Goal: Information Seeking & Learning: Learn about a topic

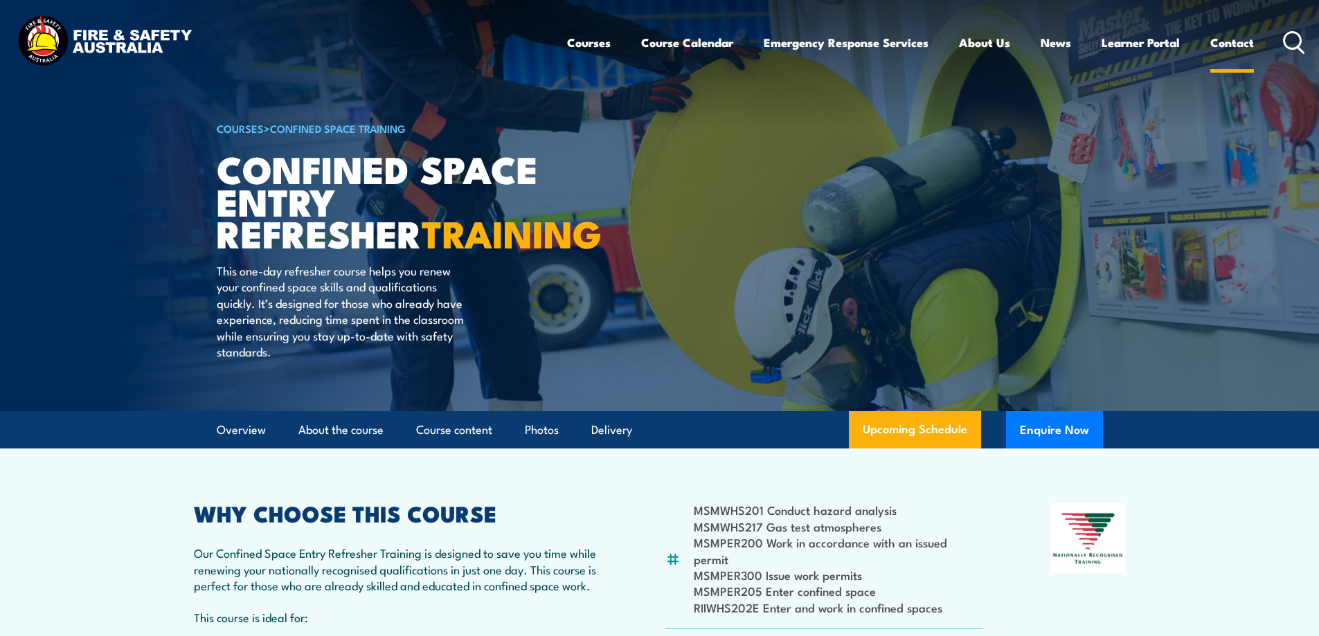
click at [1253, 44] on link "Contact" at bounding box center [1232, 42] width 44 height 37
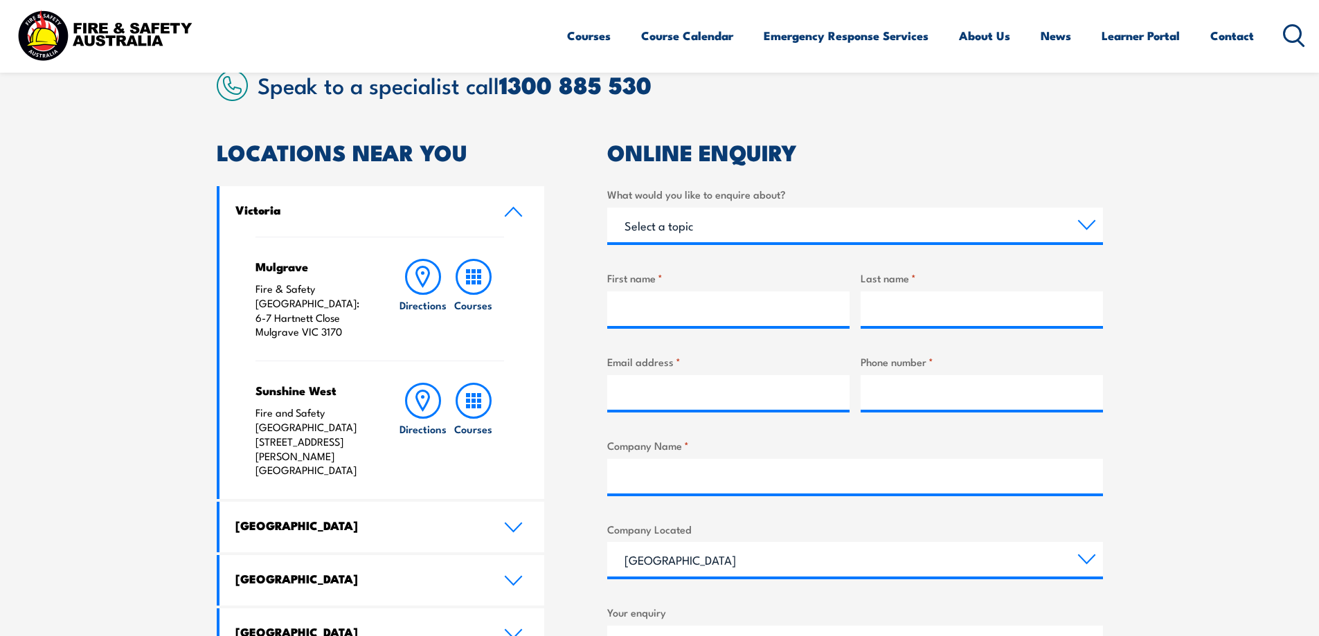
scroll to position [485, 0]
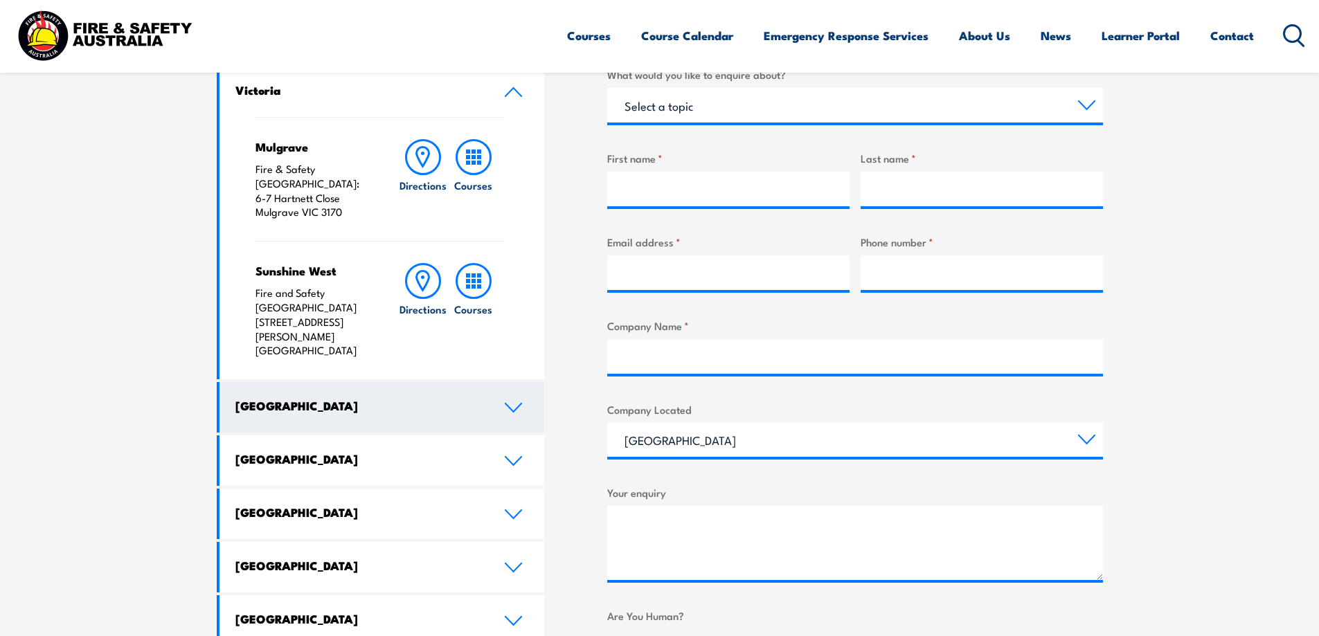
click at [506, 404] on icon at bounding box center [513, 408] width 16 height 8
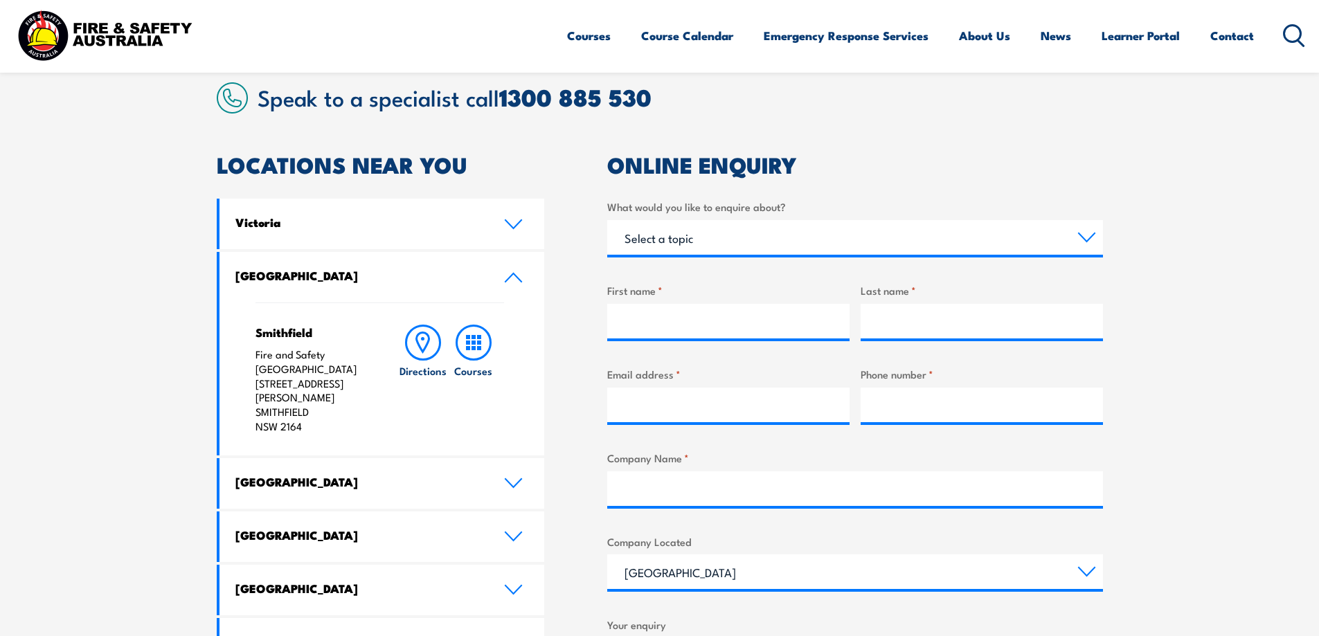
scroll to position [346, 0]
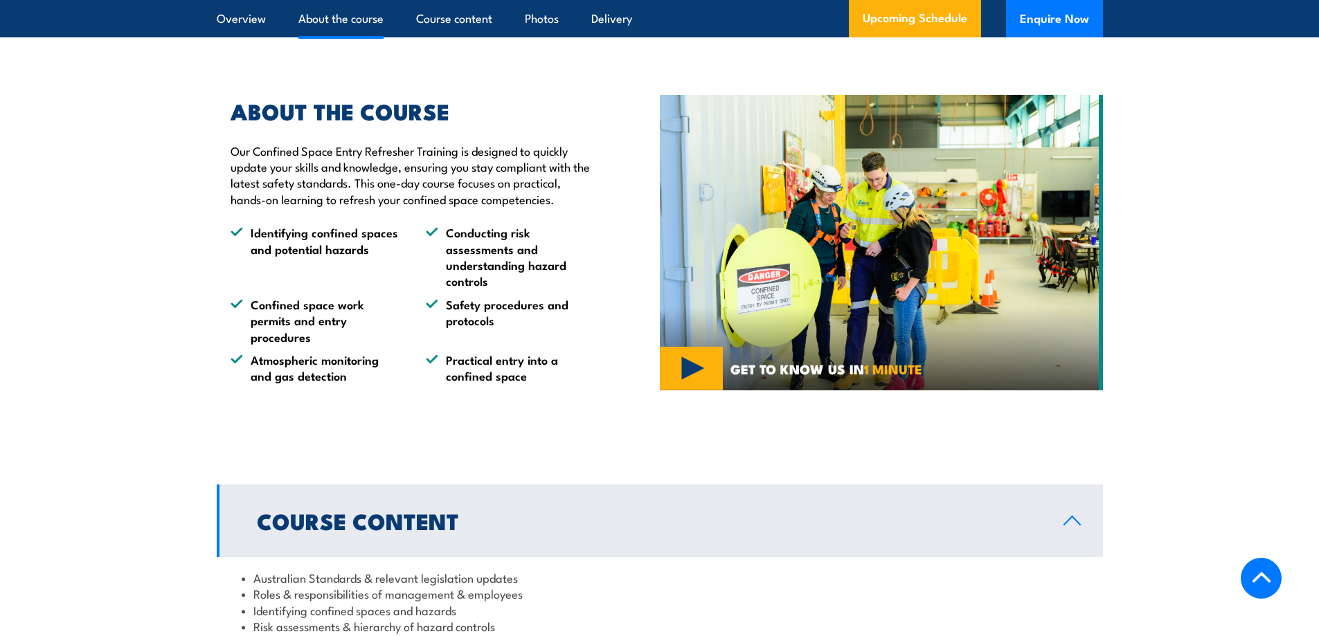
scroll to position [1385, 0]
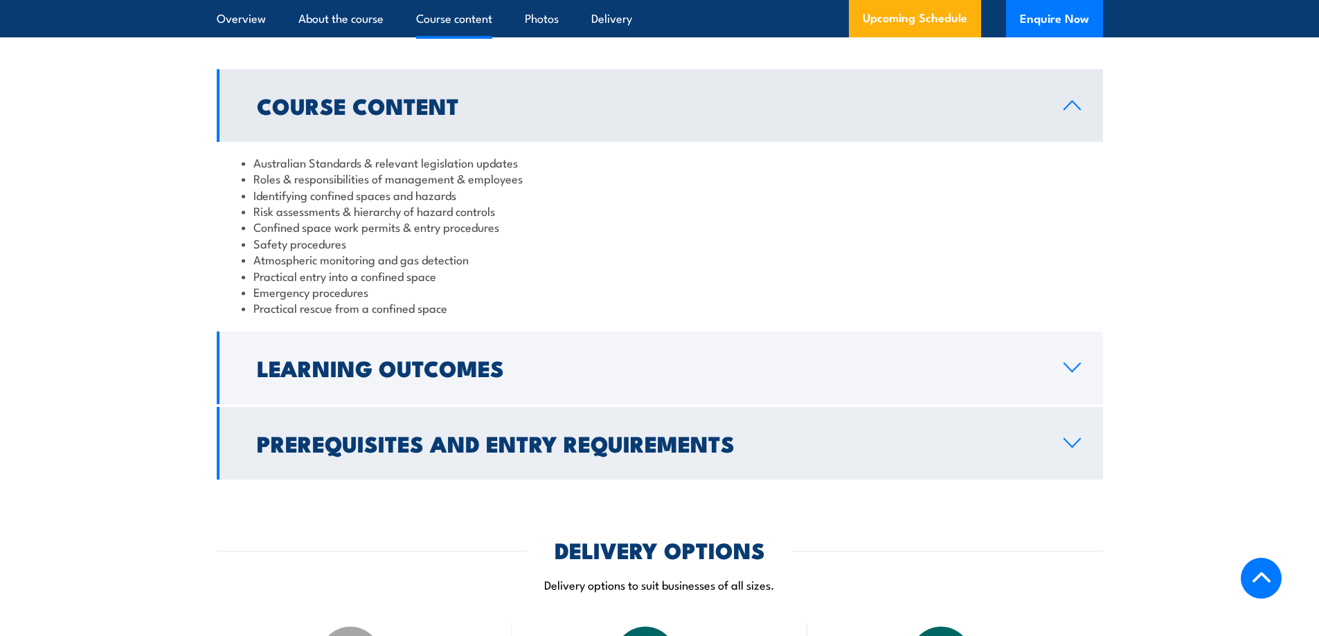
click at [1042, 449] on link "Prerequisites and Entry Requirements" at bounding box center [660, 443] width 886 height 73
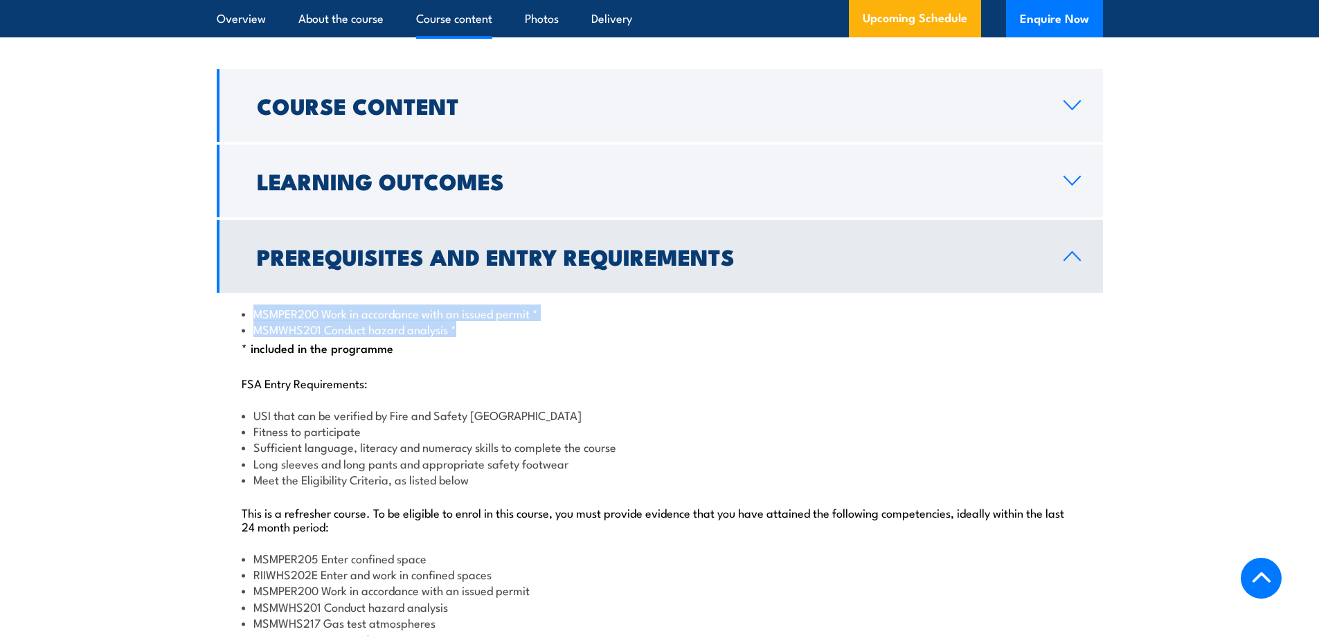
drag, startPoint x: 257, startPoint y: 303, endPoint x: 520, endPoint y: 330, distance: 264.5
click at [520, 330] on ul "MSMPER200 Work in accordance with an issued permit * MSMWHS201 Conduct hazard a…" at bounding box center [660, 321] width 836 height 33
click at [397, 355] on div "MSMPER200 Work in accordance with an issued permit * MSMWHS201 Conduct hazard a…" at bounding box center [660, 538] width 886 height 491
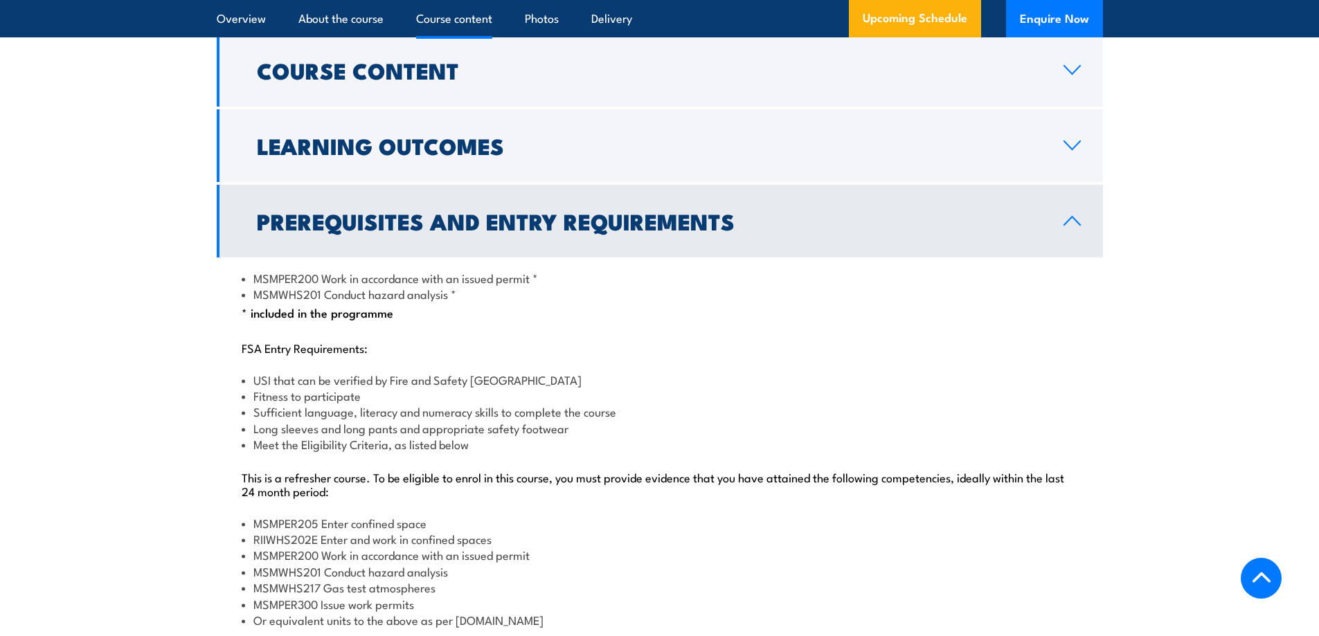
scroll to position [1454, 0]
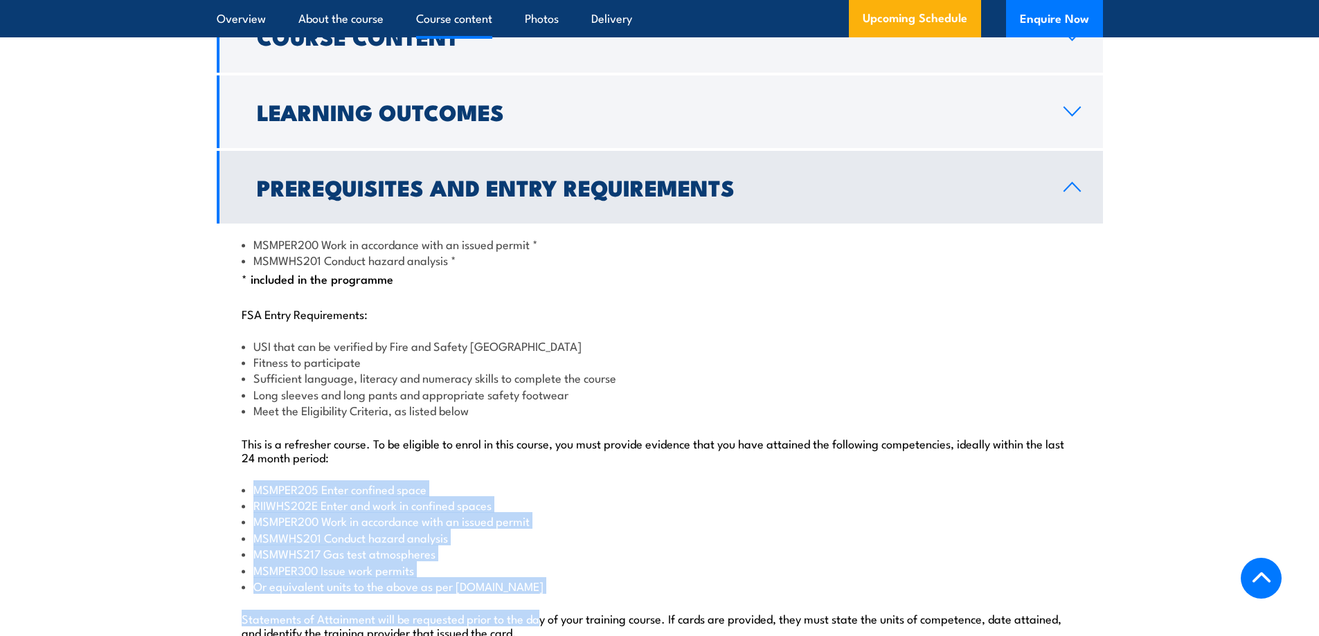
drag, startPoint x: 255, startPoint y: 489, endPoint x: 541, endPoint y: 592, distance: 304.0
click at [541, 592] on div "MSMPER200 Work in accordance with an issued permit * MSMWHS201 Conduct hazard a…" at bounding box center [660, 469] width 886 height 491
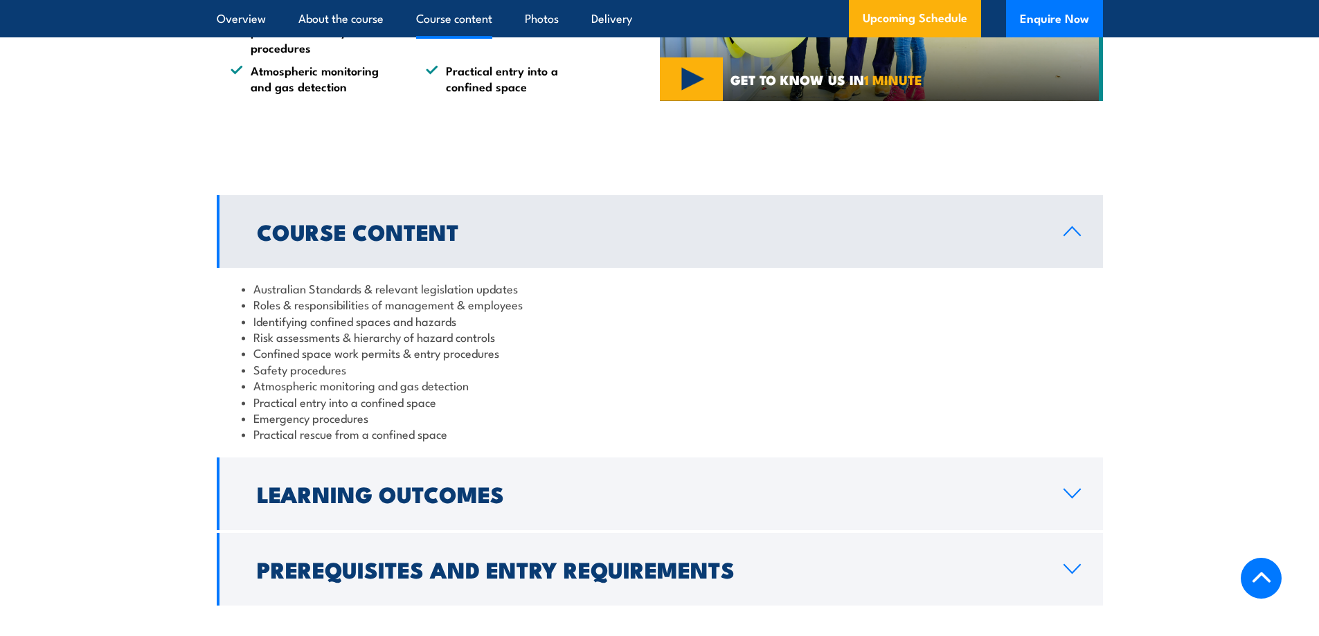
scroll to position [1454, 0]
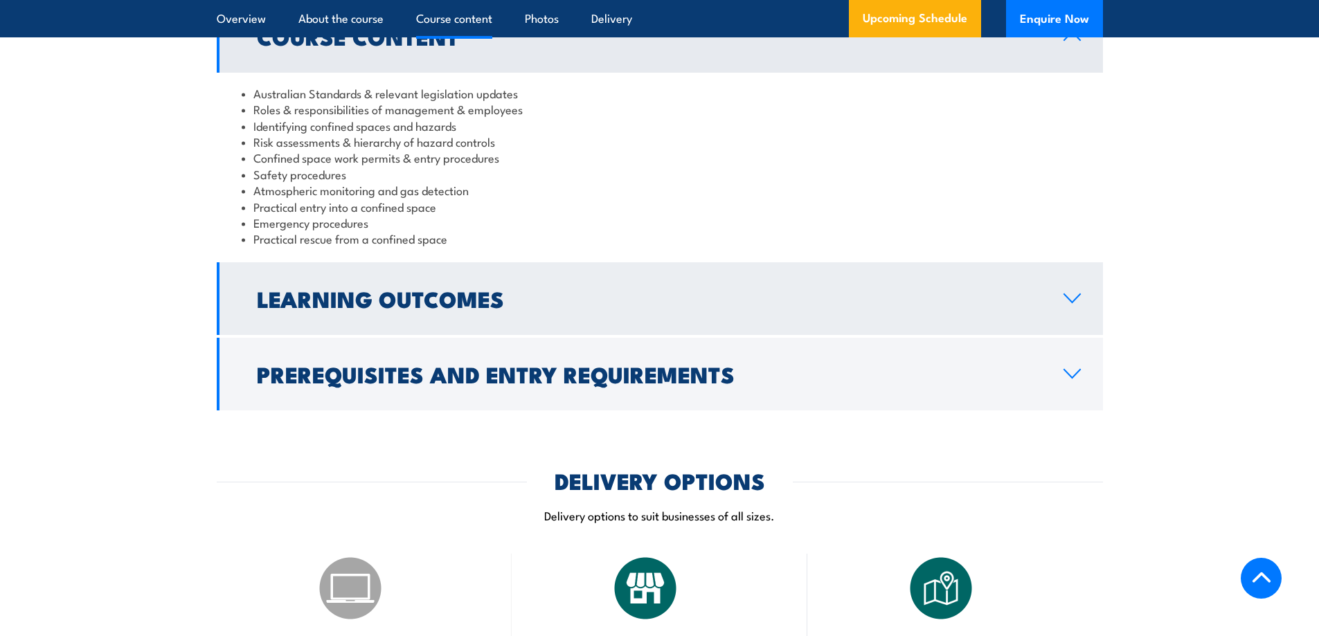
click at [416, 325] on link "Learning Outcomes" at bounding box center [660, 298] width 886 height 73
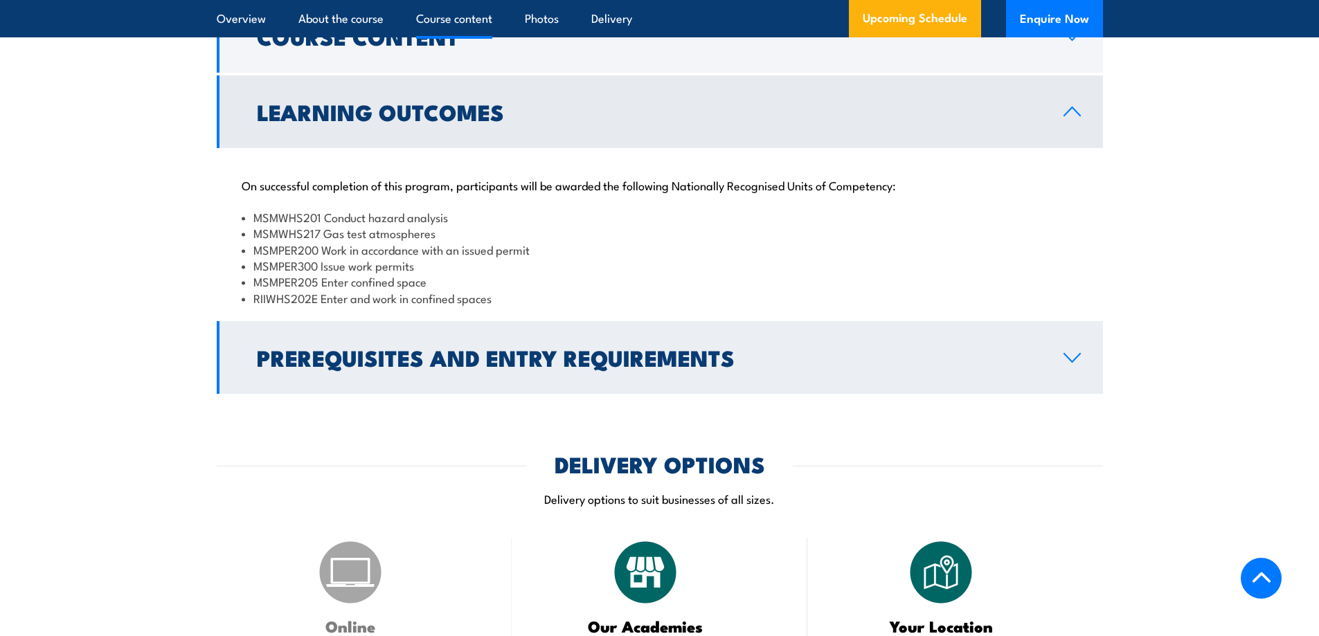
click at [412, 363] on h2 "Prerequisites and Entry Requirements" at bounding box center [649, 357] width 784 height 19
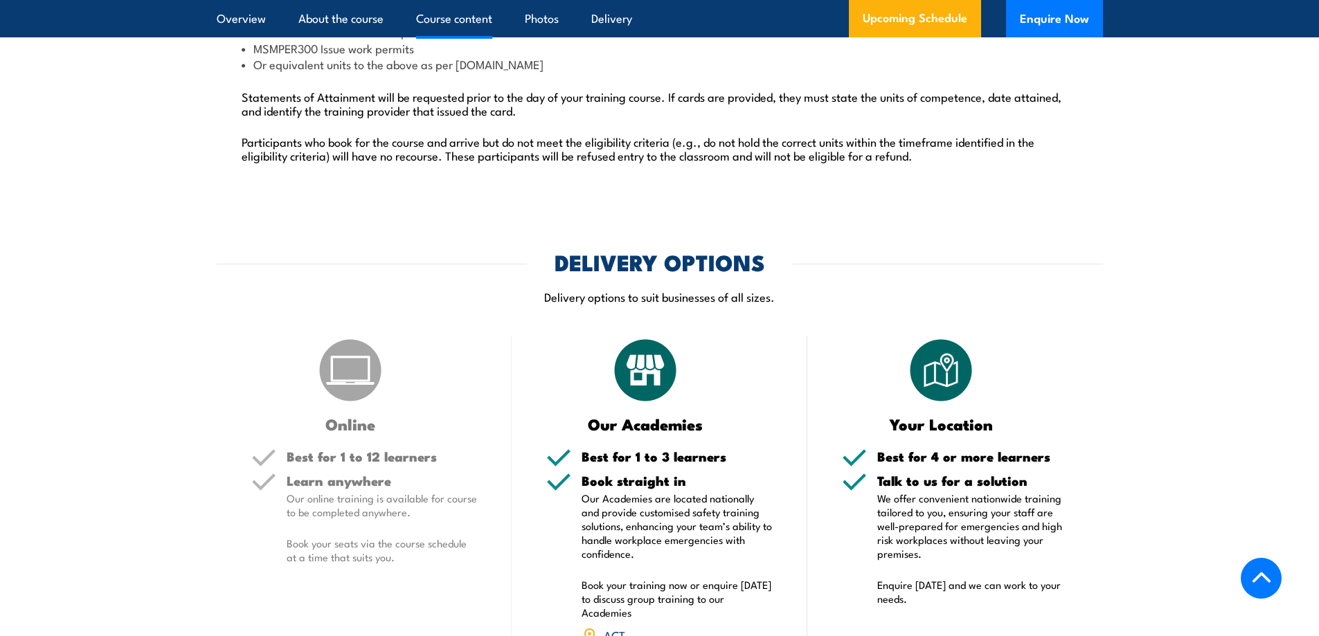
scroll to position [2008, 0]
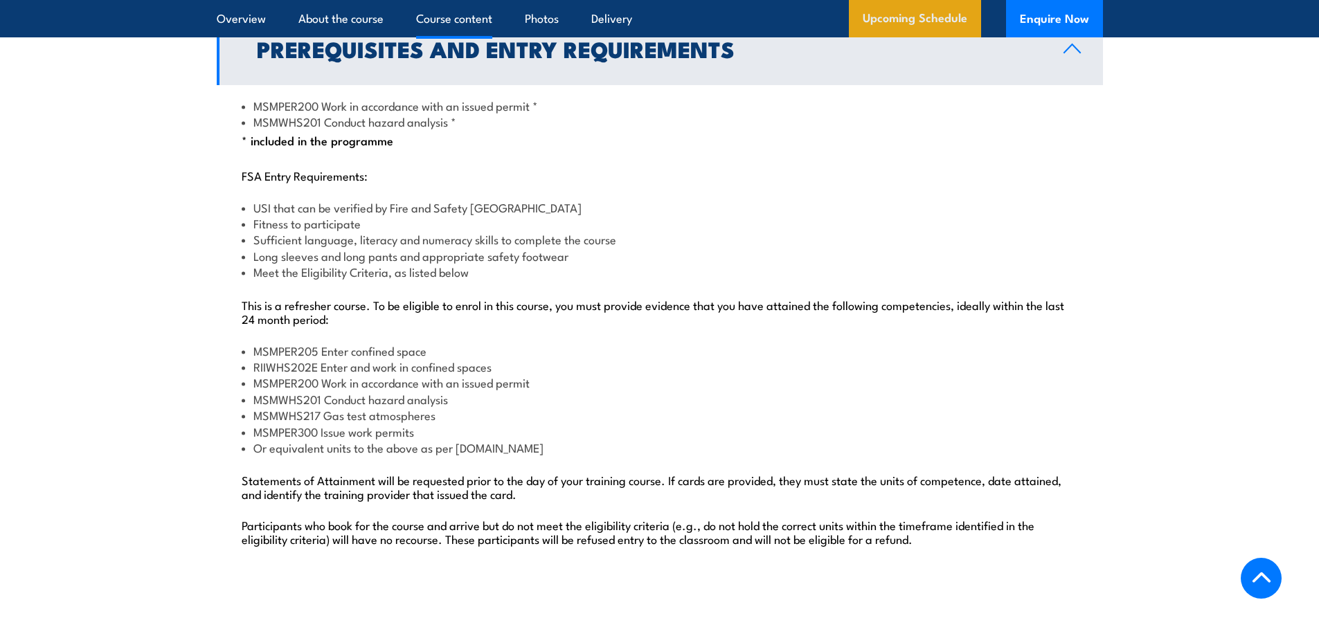
click at [899, 26] on link "Upcoming Schedule" at bounding box center [915, 18] width 132 height 37
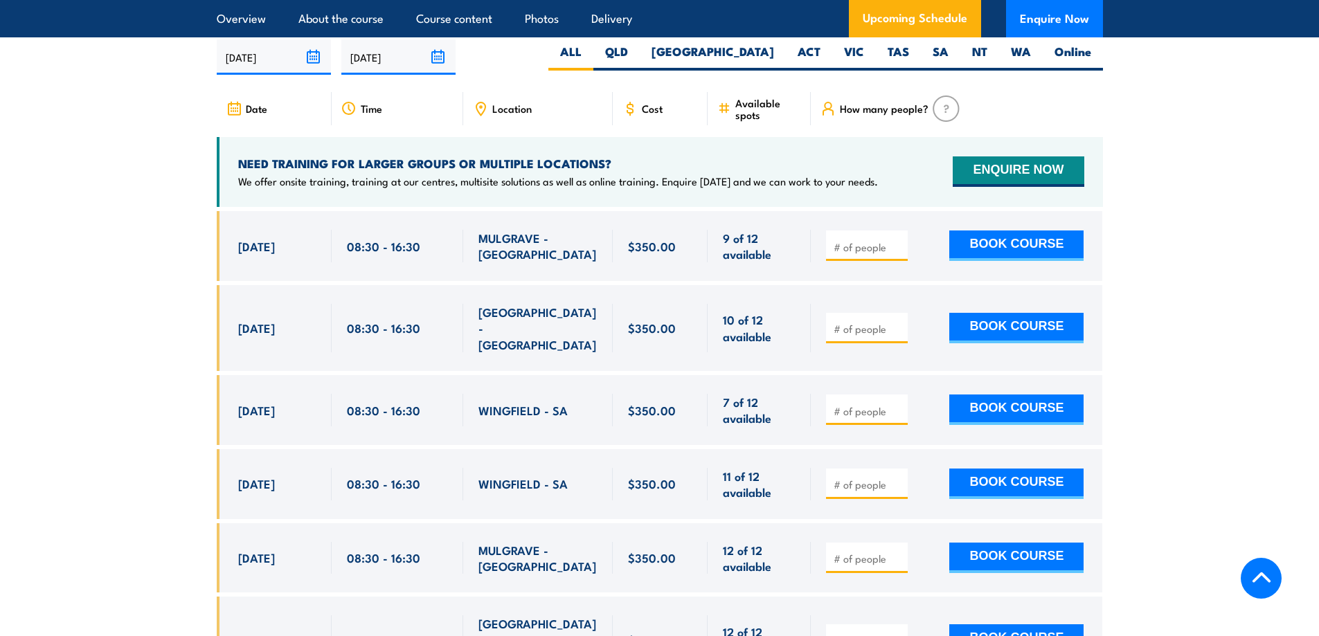
scroll to position [2551, 0]
